Goal: Task Accomplishment & Management: Manage account settings

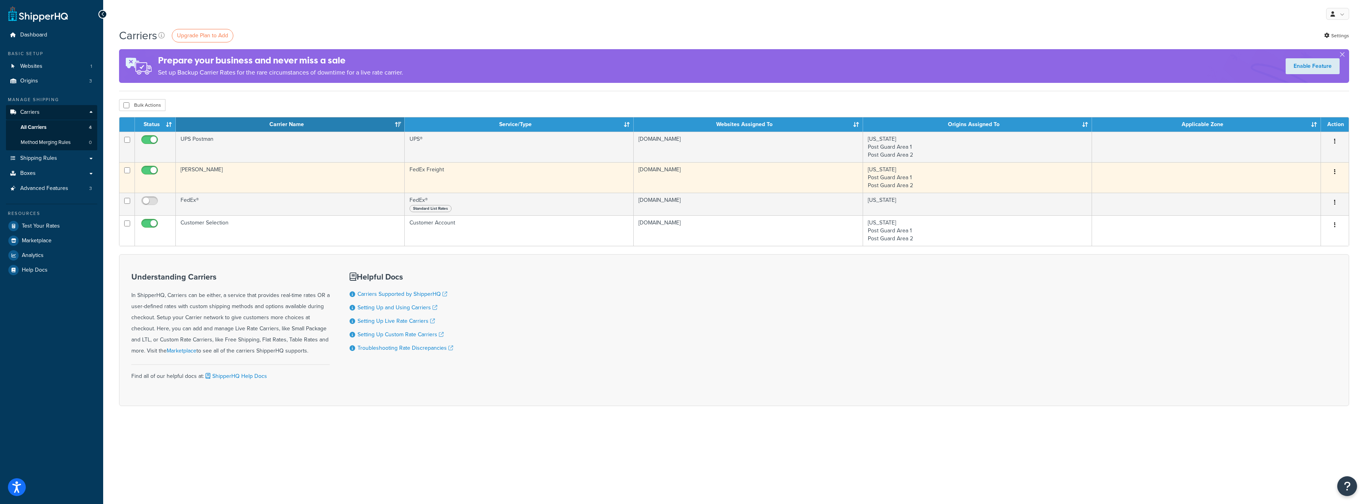
click at [198, 169] on td "[PERSON_NAME]" at bounding box center [290, 177] width 229 height 31
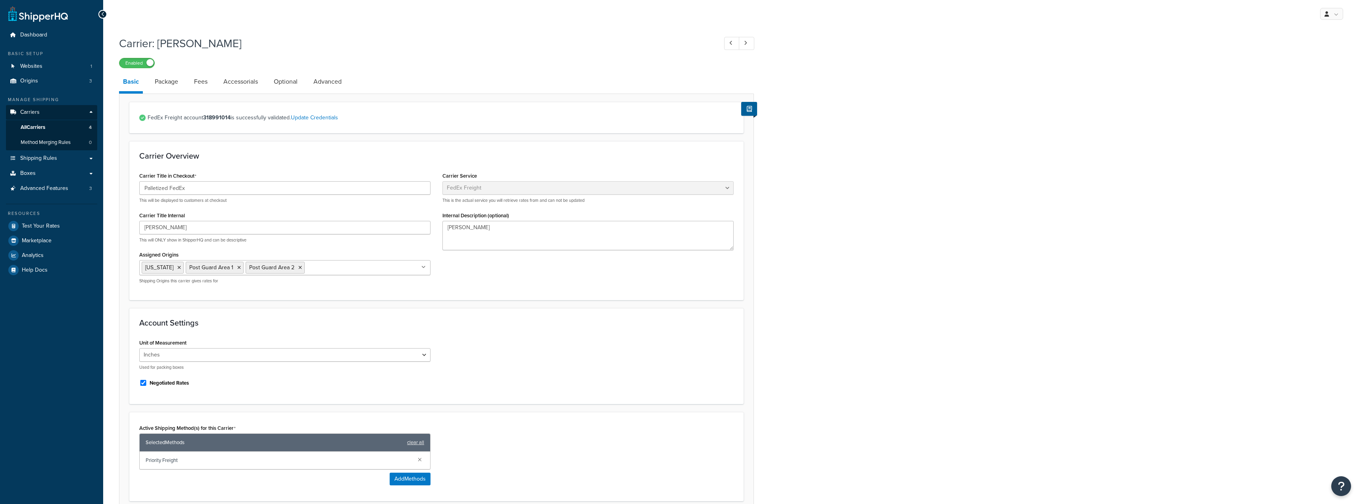
select select "fedExFreight"
click at [177, 85] on link "Package" at bounding box center [166, 81] width 31 height 19
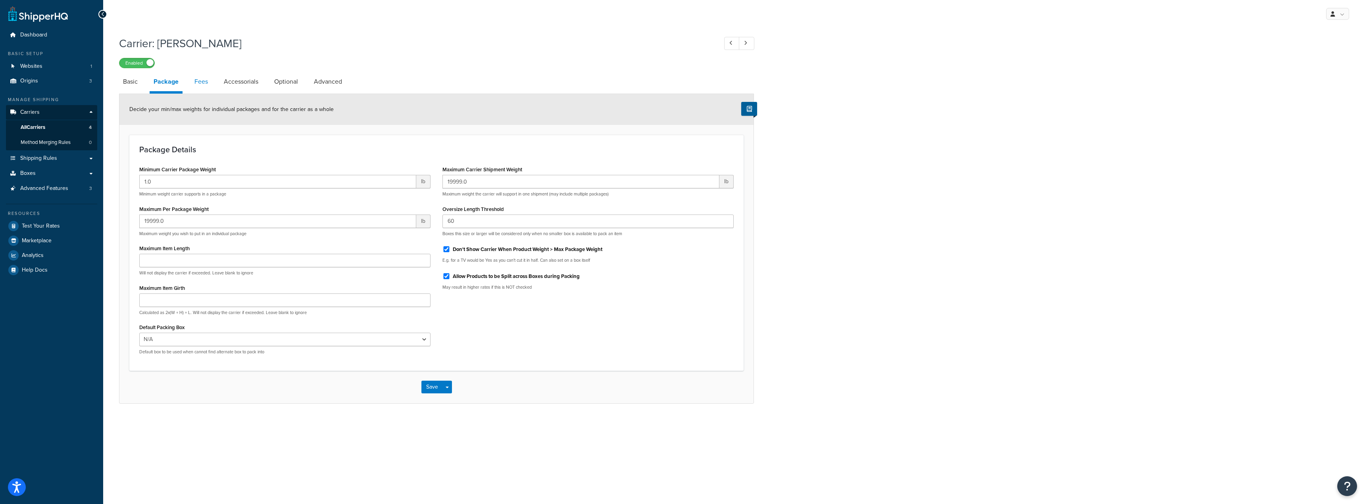
click at [200, 84] on link "Fees" at bounding box center [200, 81] width 21 height 19
select select "AFTER"
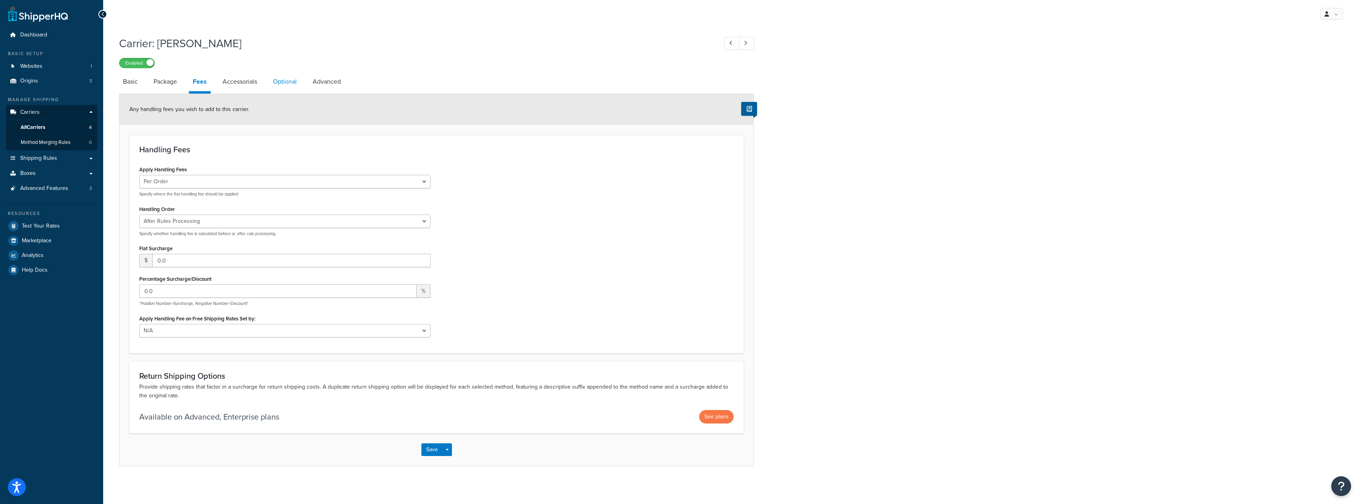
click at [286, 86] on link "Optional" at bounding box center [285, 81] width 32 height 19
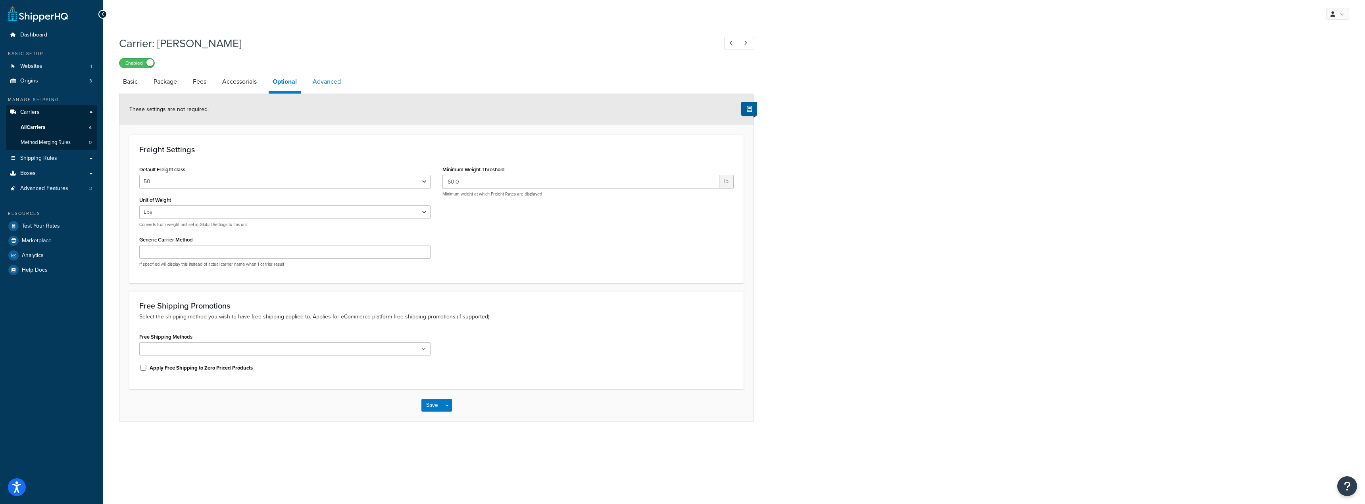
click at [328, 86] on link "Advanced" at bounding box center [327, 81] width 36 height 19
select select "false"
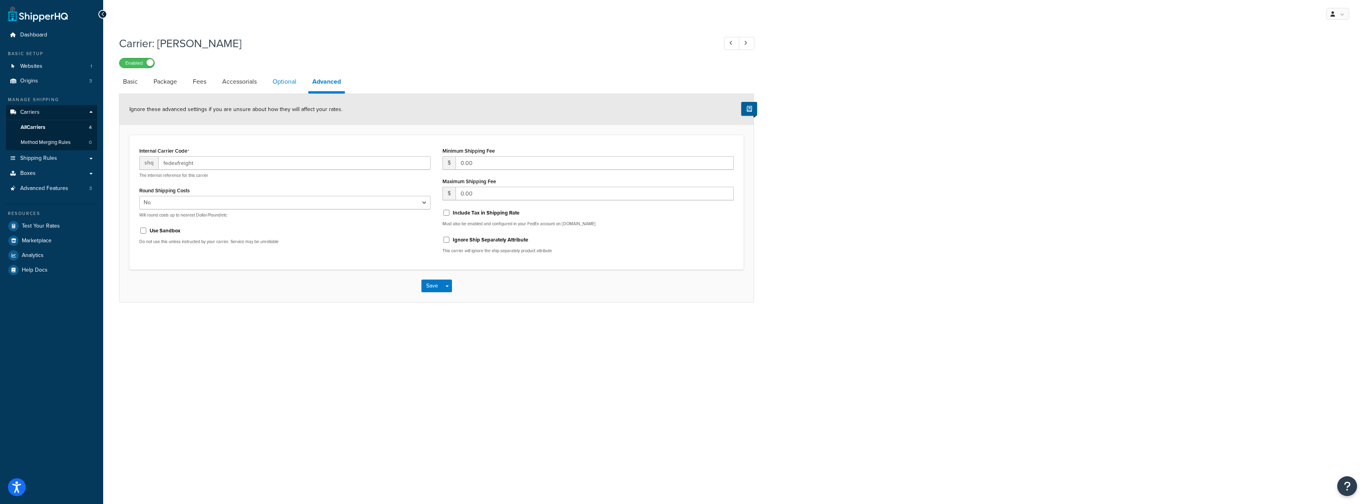
click at [296, 83] on link "Optional" at bounding box center [285, 81] width 32 height 19
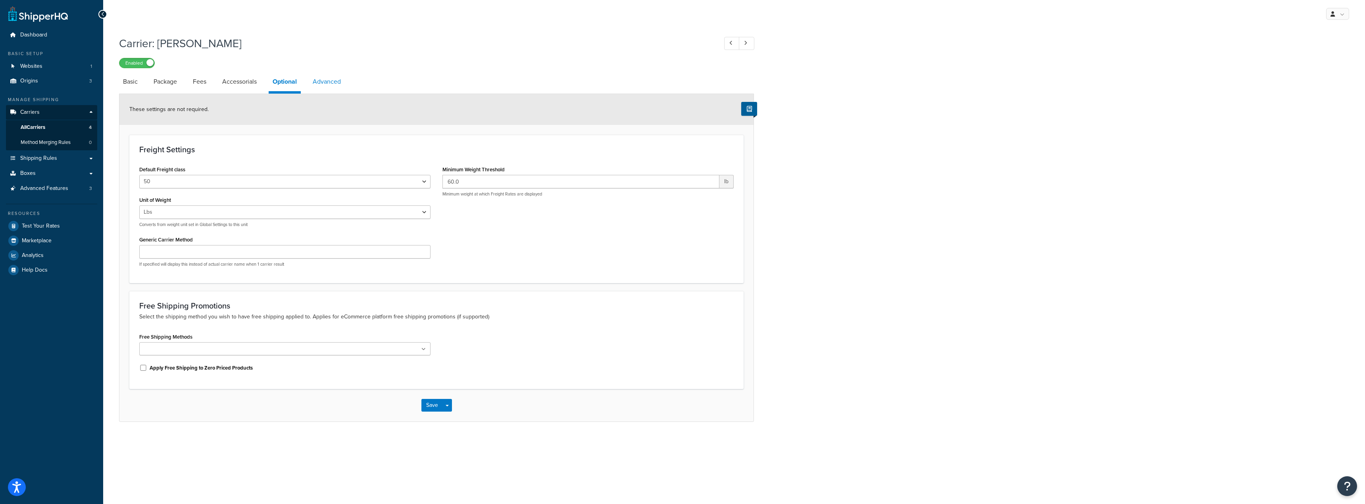
click at [329, 82] on link "Advanced" at bounding box center [327, 81] width 36 height 19
select select "false"
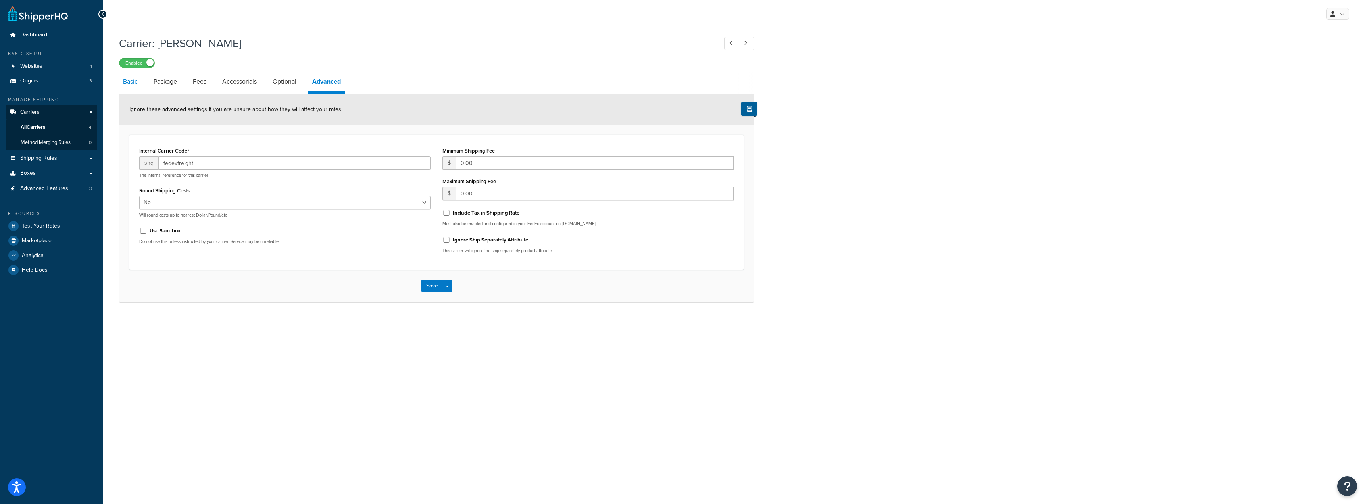
click at [133, 83] on link "Basic" at bounding box center [130, 81] width 23 height 19
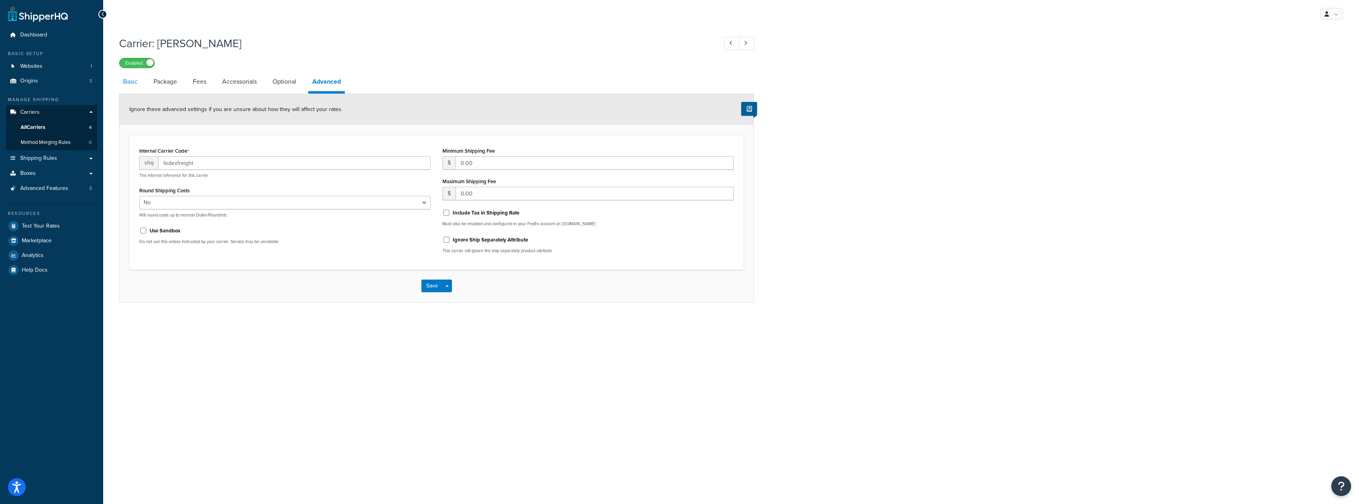
select select "fedExFreight"
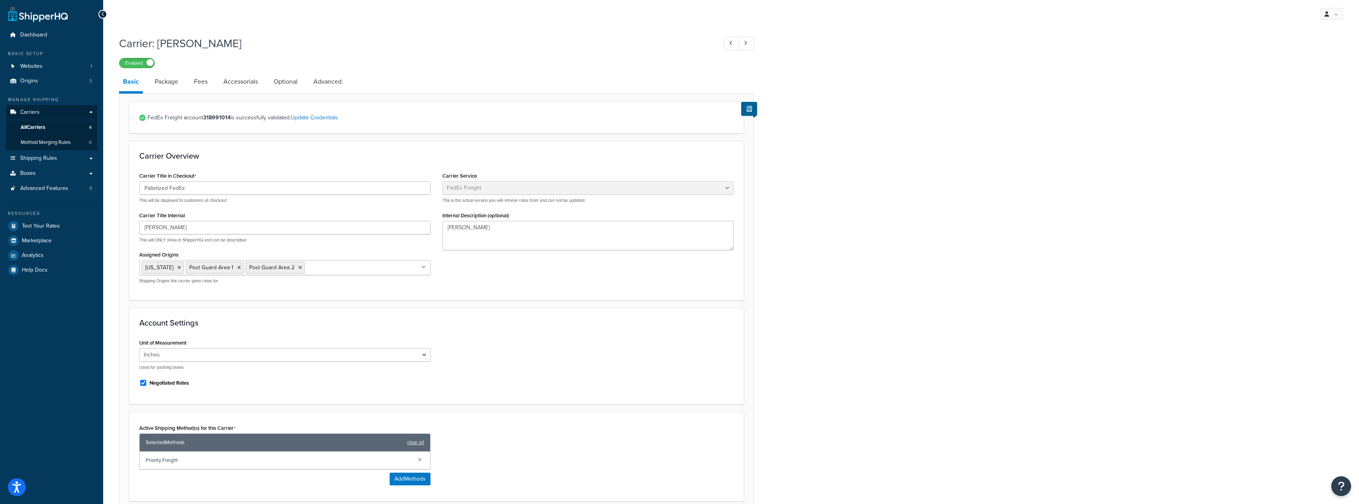
click at [133, 83] on link "Basic" at bounding box center [131, 82] width 24 height 21
click at [157, 81] on link "Package" at bounding box center [166, 81] width 31 height 19
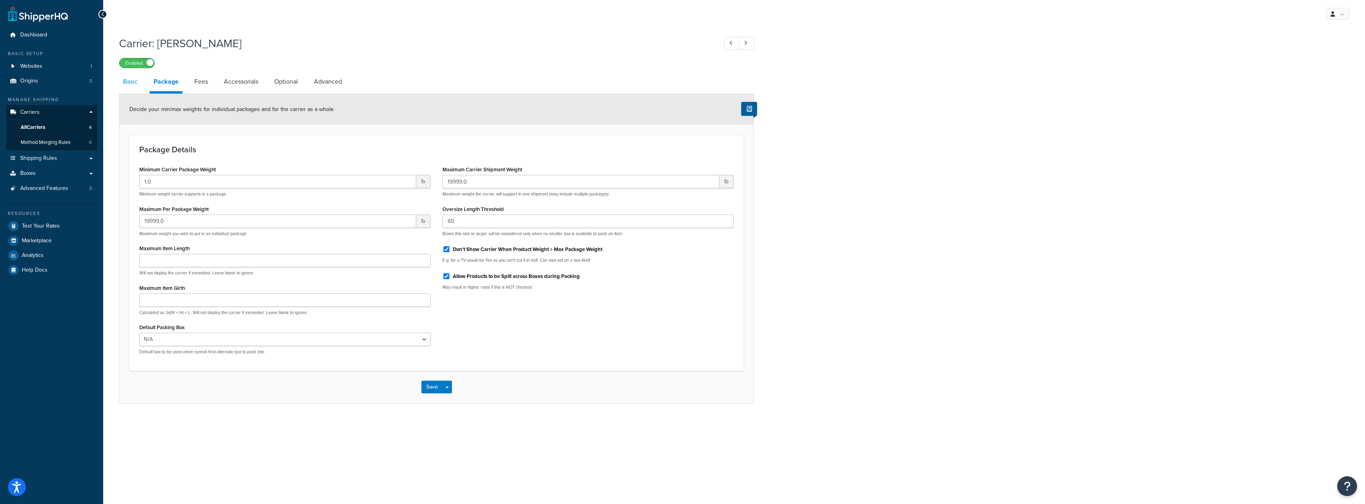
click at [137, 84] on link "Basic" at bounding box center [130, 81] width 23 height 19
select select "fedExFreight"
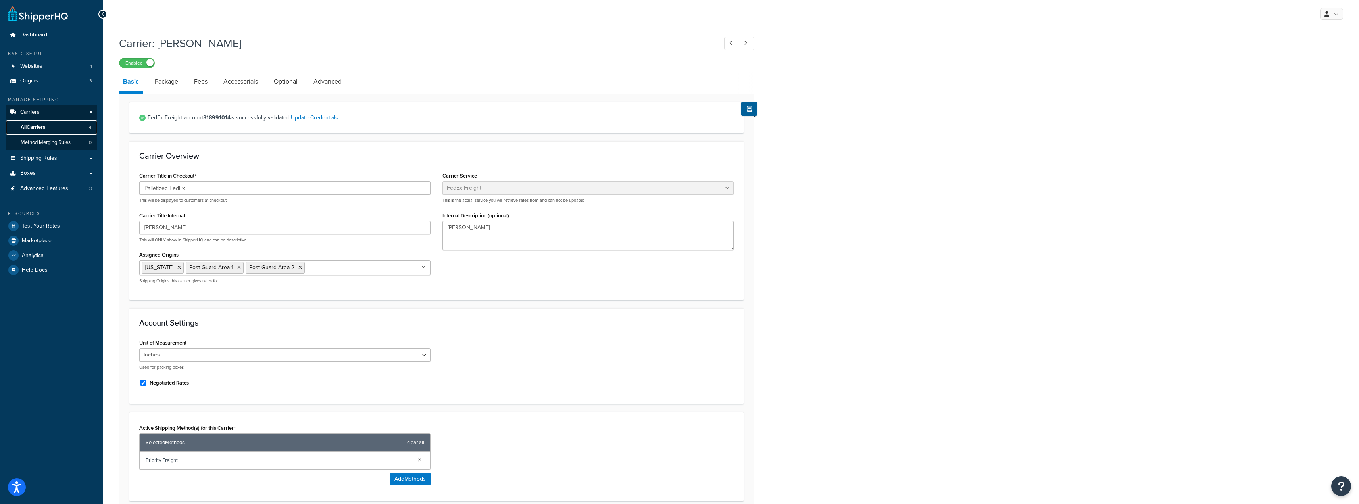
click at [45, 125] on span "All Carriers" at bounding box center [33, 127] width 25 height 7
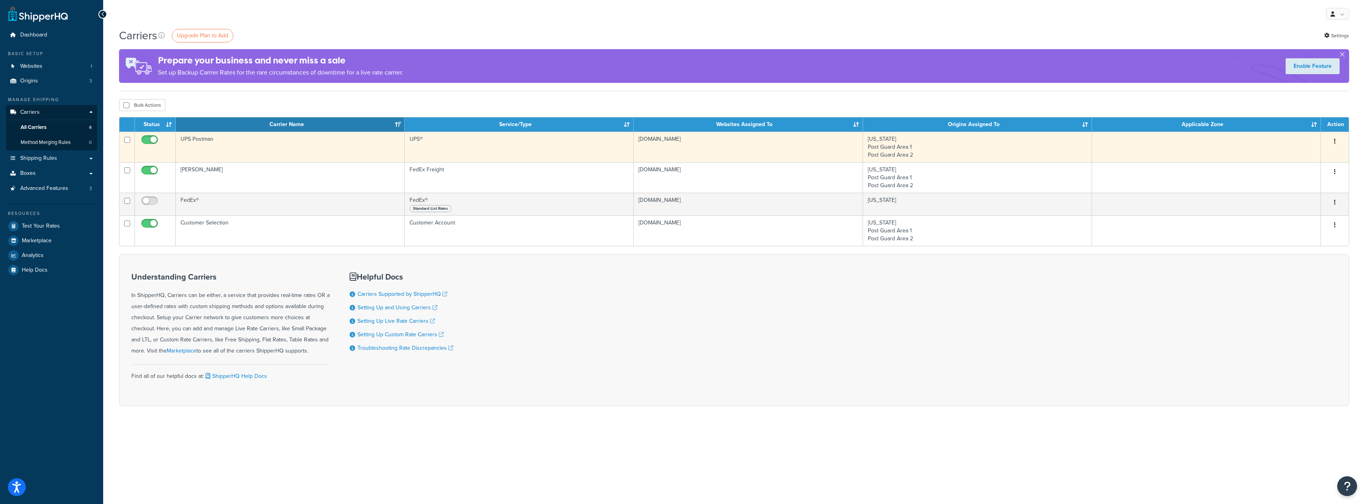
click at [208, 142] on td "UPS Postman" at bounding box center [290, 147] width 229 height 31
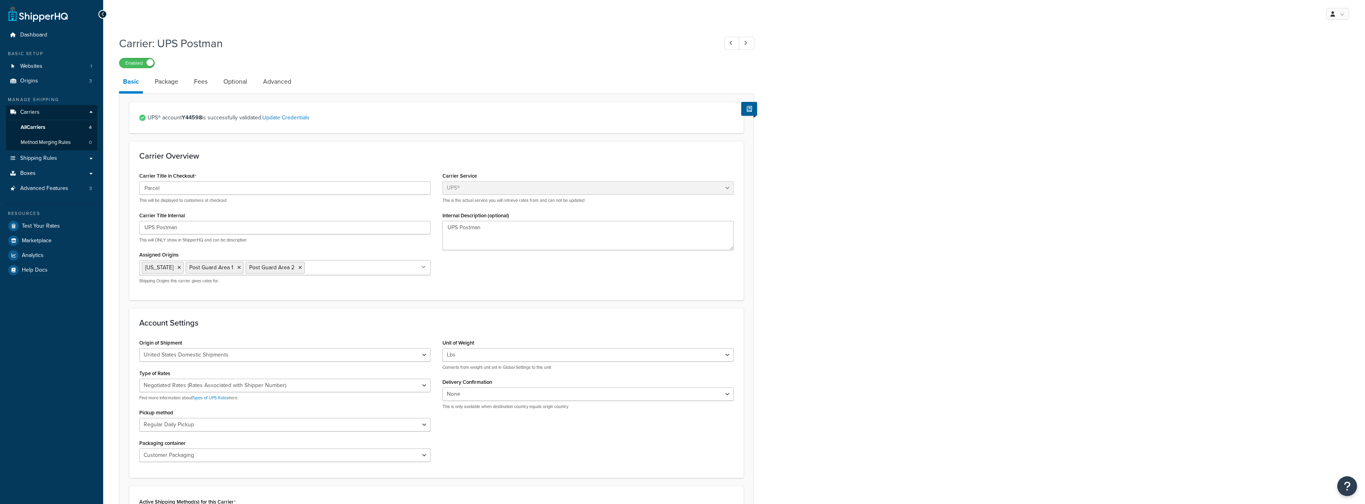
select select "ups"
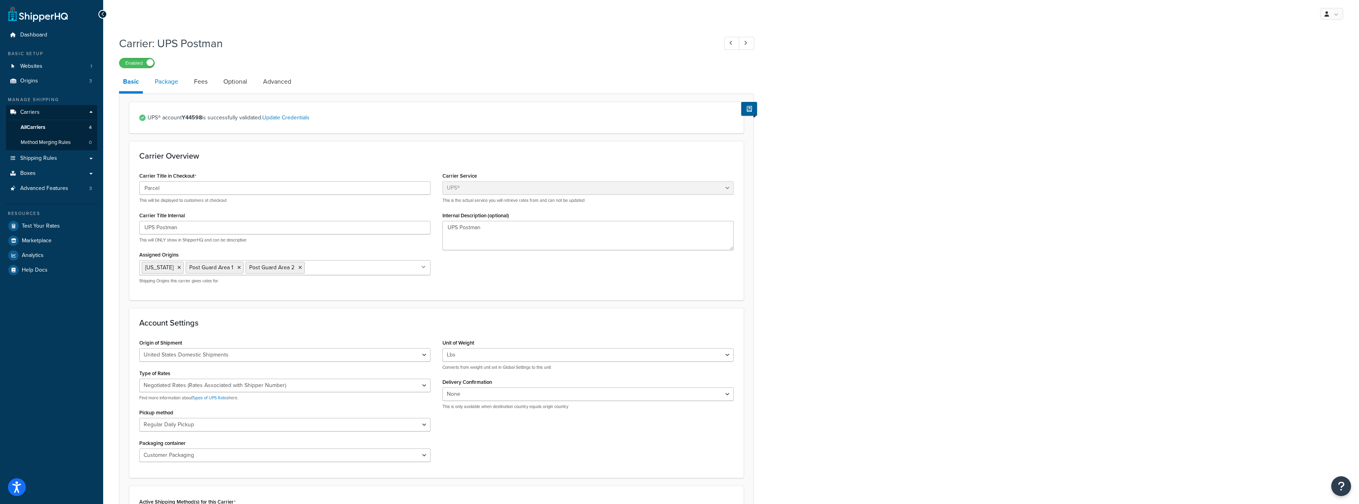
click at [176, 79] on link "Package" at bounding box center [166, 81] width 31 height 19
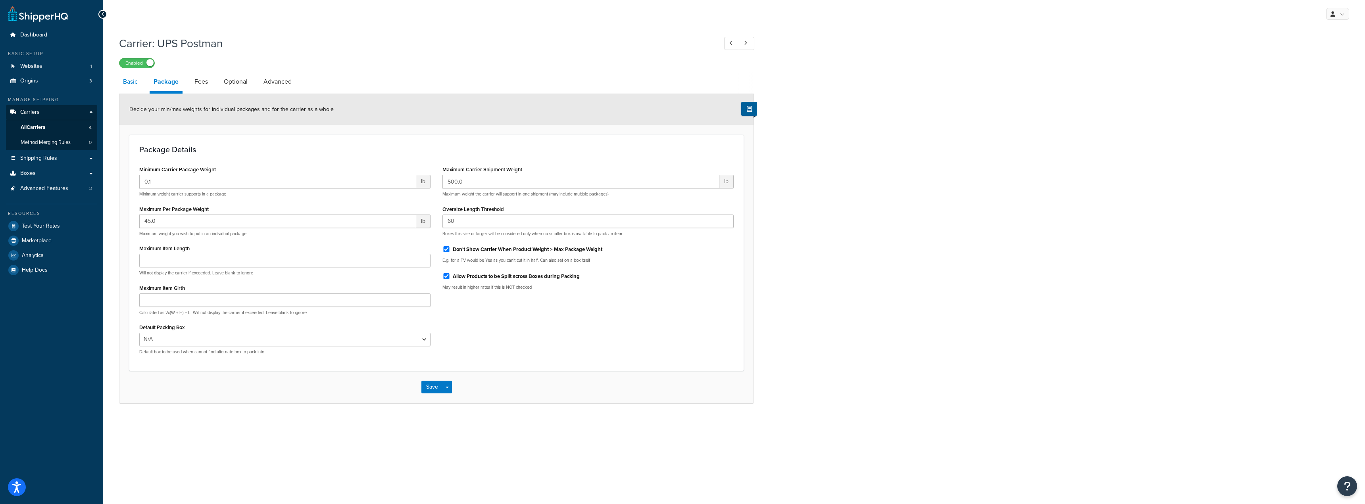
click at [131, 86] on link "Basic" at bounding box center [130, 81] width 23 height 19
select select "ups"
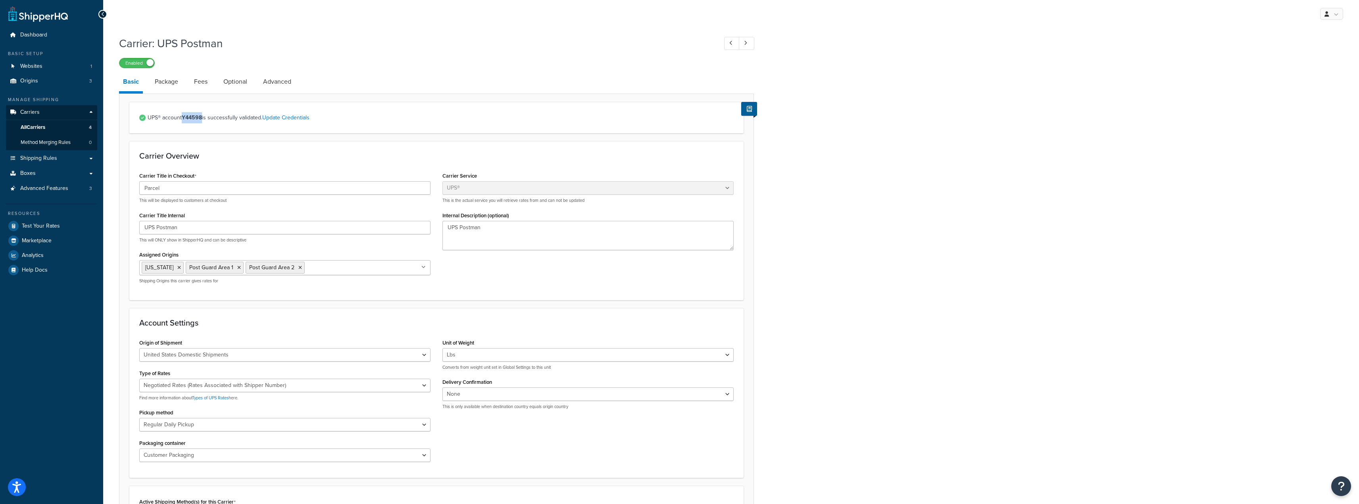
drag, startPoint x: 204, startPoint y: 119, endPoint x: 184, endPoint y: 118, distance: 19.9
click at [184, 118] on span "UPS® account Y44598 is successfully validated. Update Credentials" at bounding box center [441, 117] width 586 height 11
click at [221, 111] on div "UPS® account Y44598 is successfully validated. Update Credentials" at bounding box center [436, 117] width 614 height 31
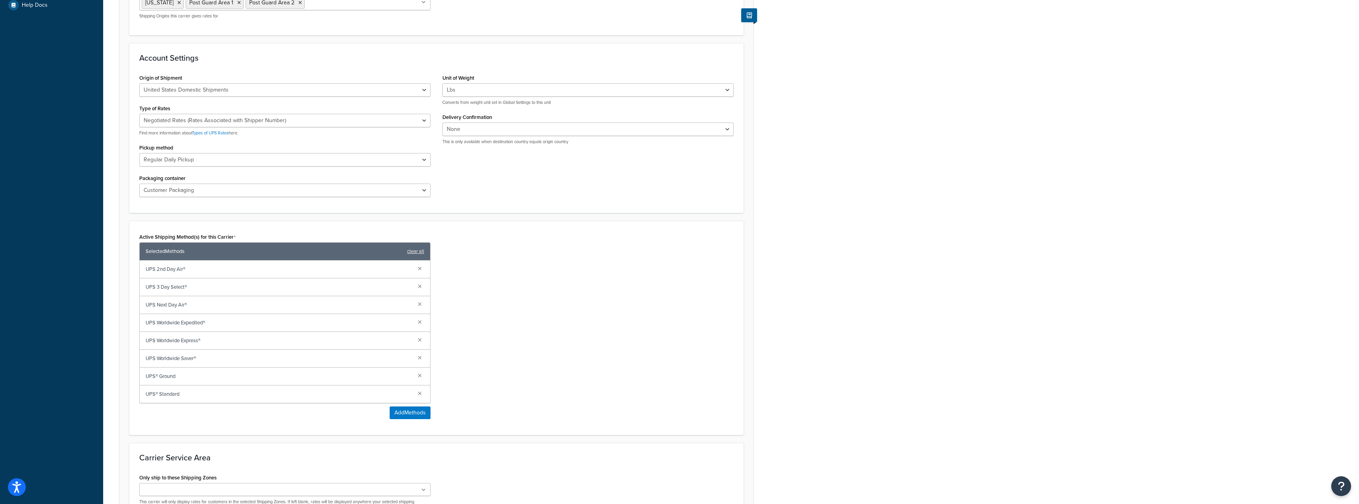
scroll to position [278, 0]
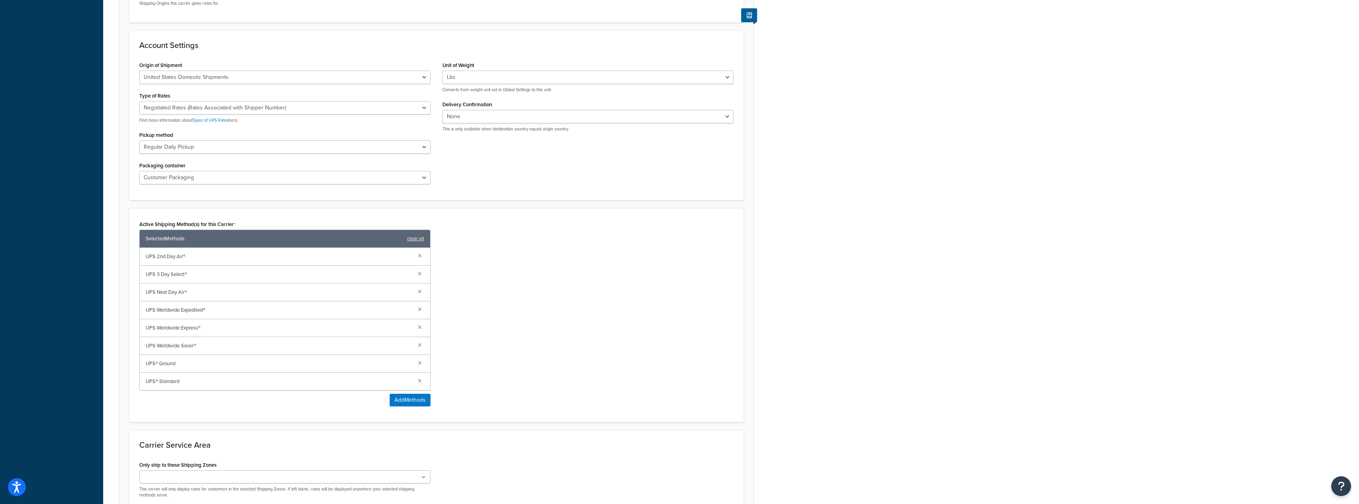
drag, startPoint x: 54, startPoint y: 256, endPoint x: 85, endPoint y: 485, distance: 231.0
click at [77, 367] on div "Dashboard Basic Setup Websites 1 Origins 3 Manage Shipping Carriers Carriers Al…" at bounding box center [51, 154] width 103 height 865
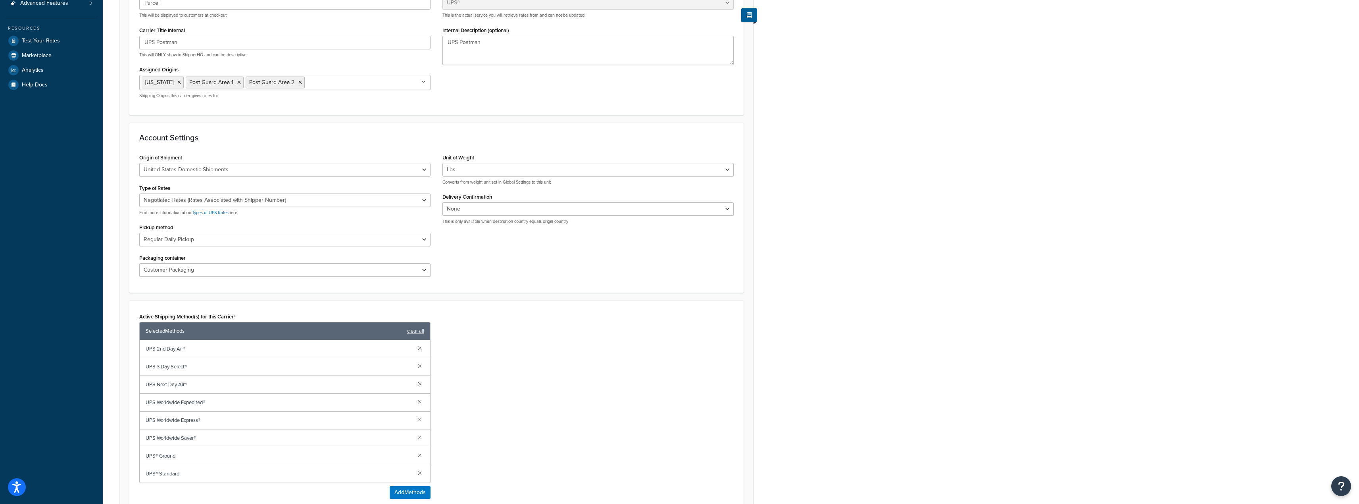
scroll to position [40, 0]
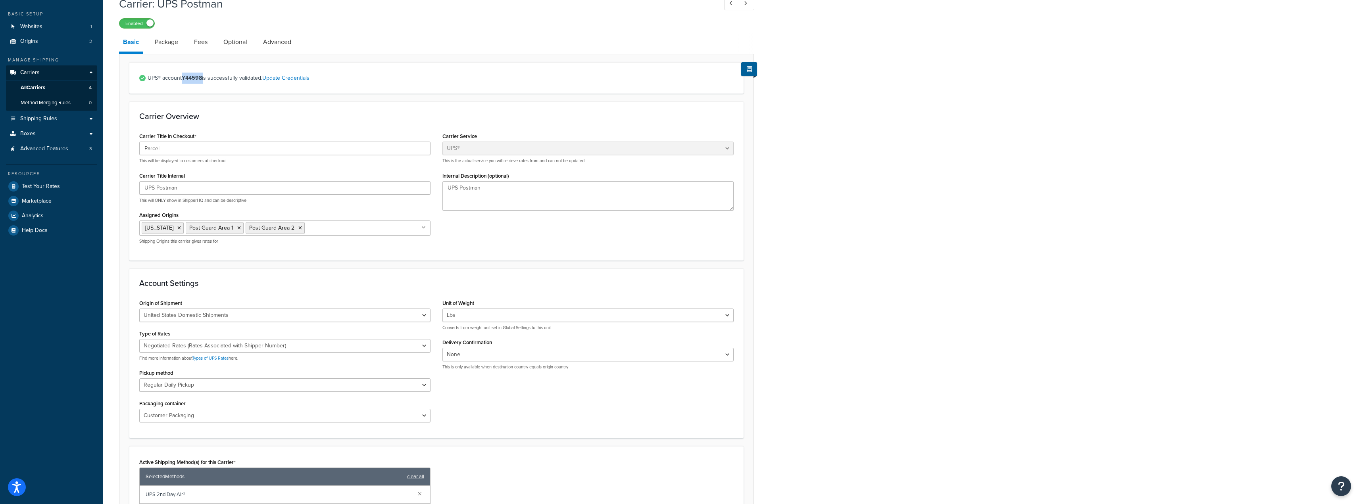
drag, startPoint x: 205, startPoint y: 79, endPoint x: 184, endPoint y: 79, distance: 21.0
click at [184, 79] on span "UPS® account Y44598 is successfully validated. Update Credentials" at bounding box center [441, 78] width 586 height 11
copy span "Y44598"
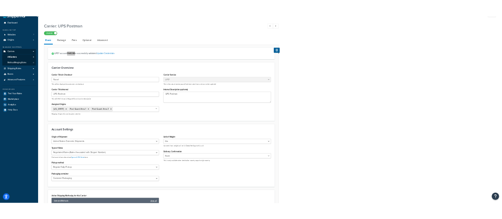
scroll to position [0, 0]
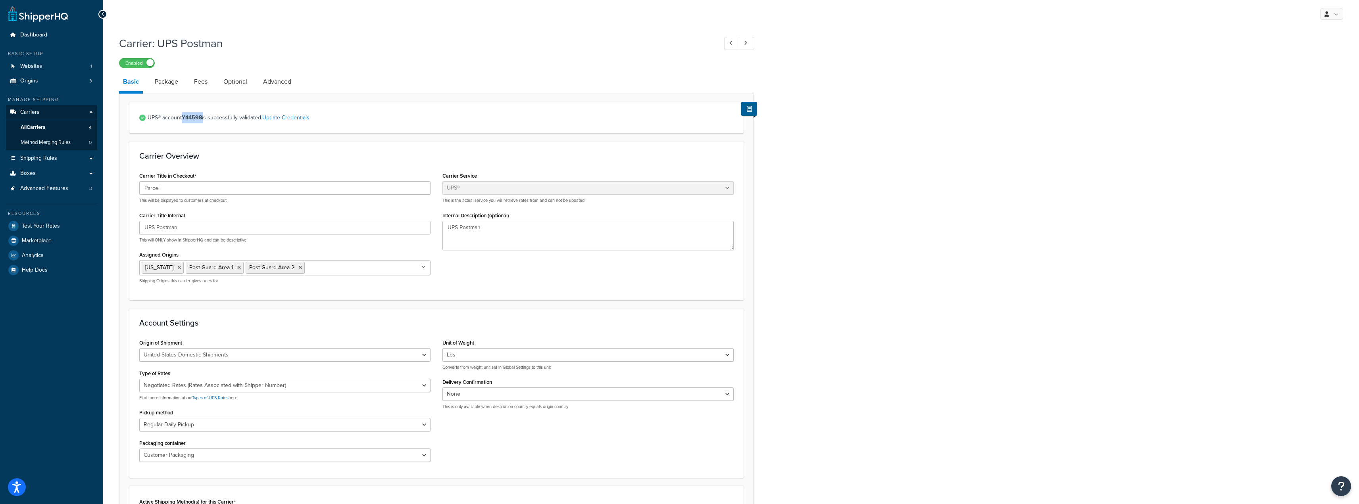
click at [334, 123] on span "UPS® account Y44598 is successfully validated. Update Credentials" at bounding box center [441, 117] width 586 height 11
